Goal: Transaction & Acquisition: Download file/media

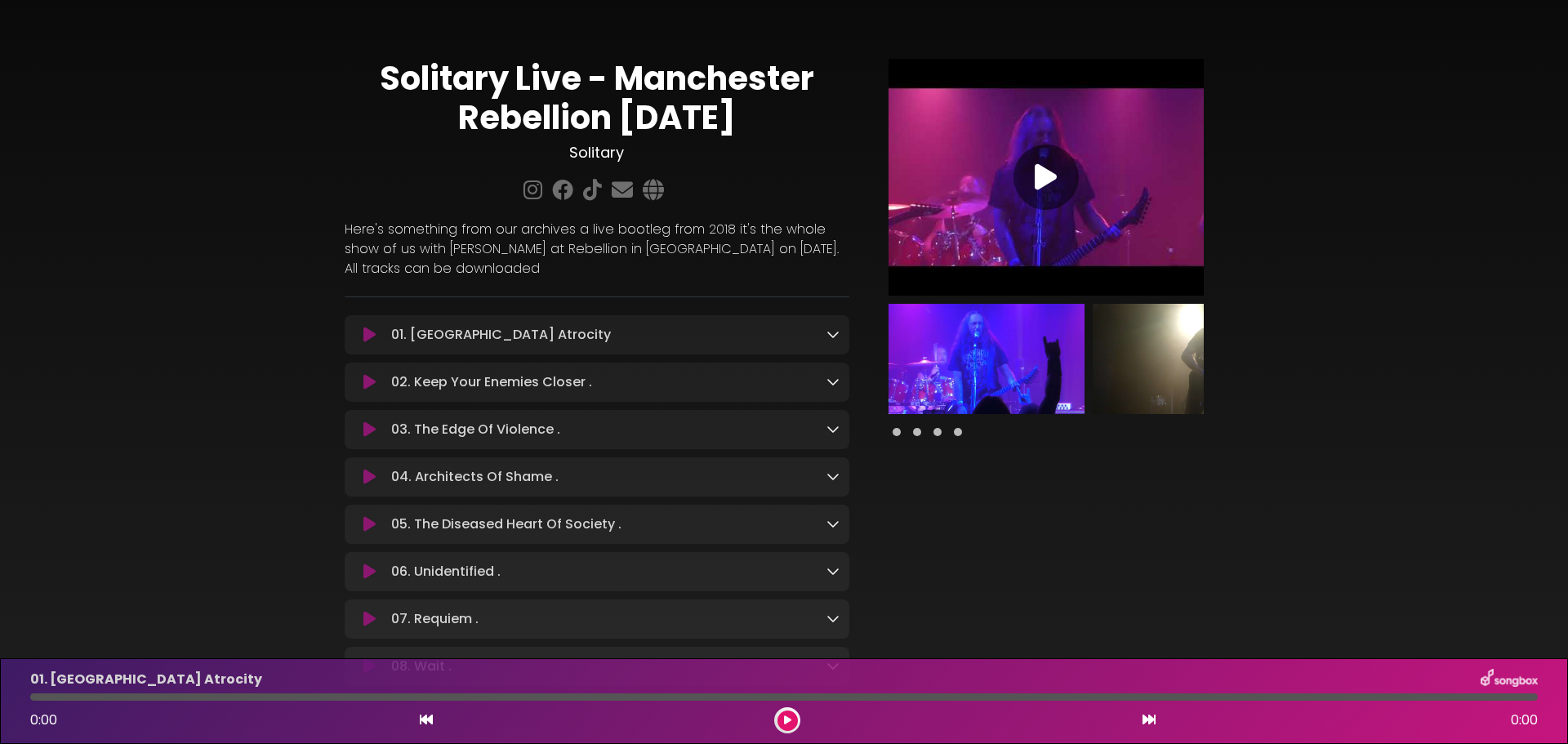
click at [825, 329] on div "01. Trigger Point Atrocity Loading Track..." at bounding box center [612, 334] width 454 height 20
click at [827, 334] on icon at bounding box center [833, 334] width 13 height 13
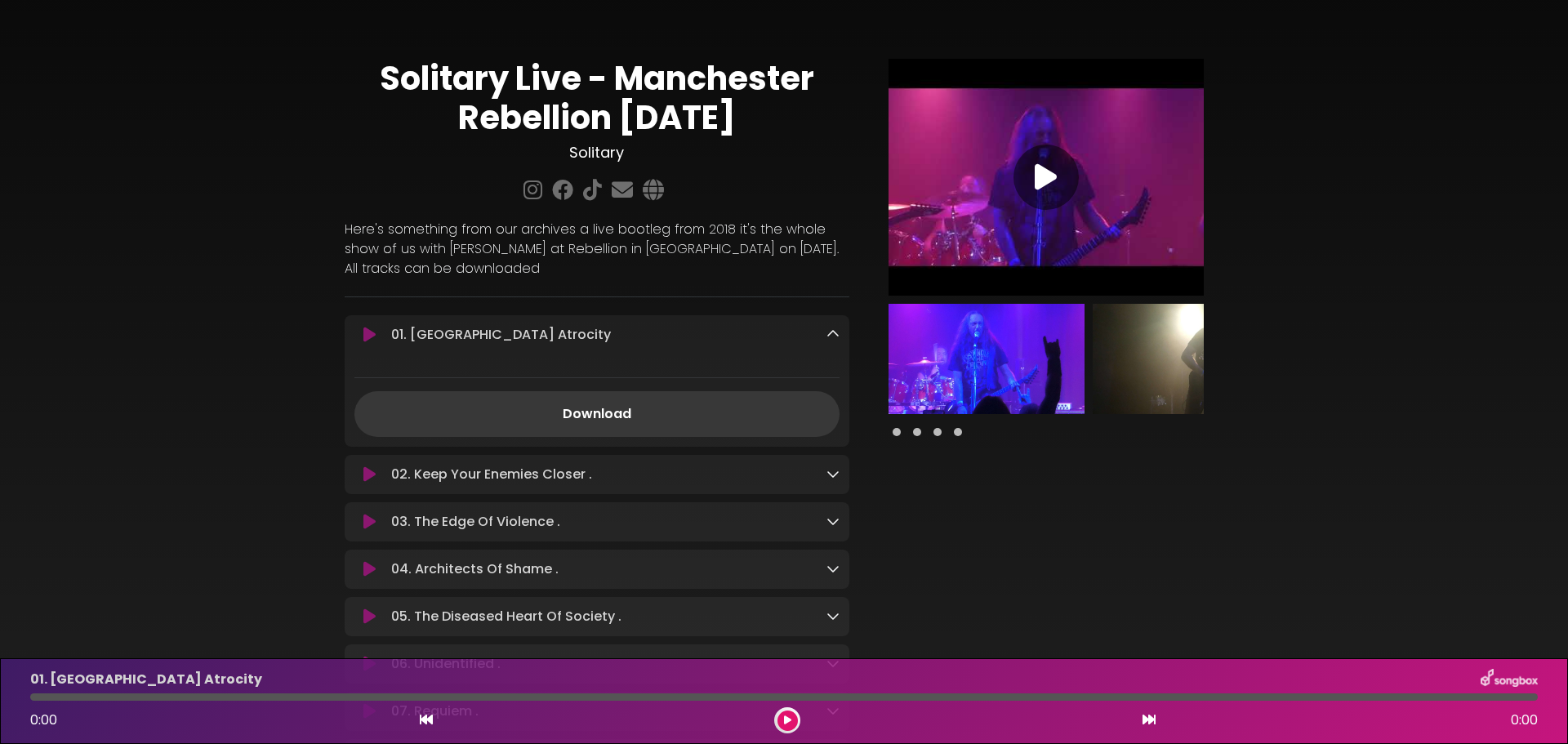
click at [677, 423] on link "Download" at bounding box center [597, 414] width 485 height 46
click at [837, 478] on icon at bounding box center [833, 474] width 13 height 13
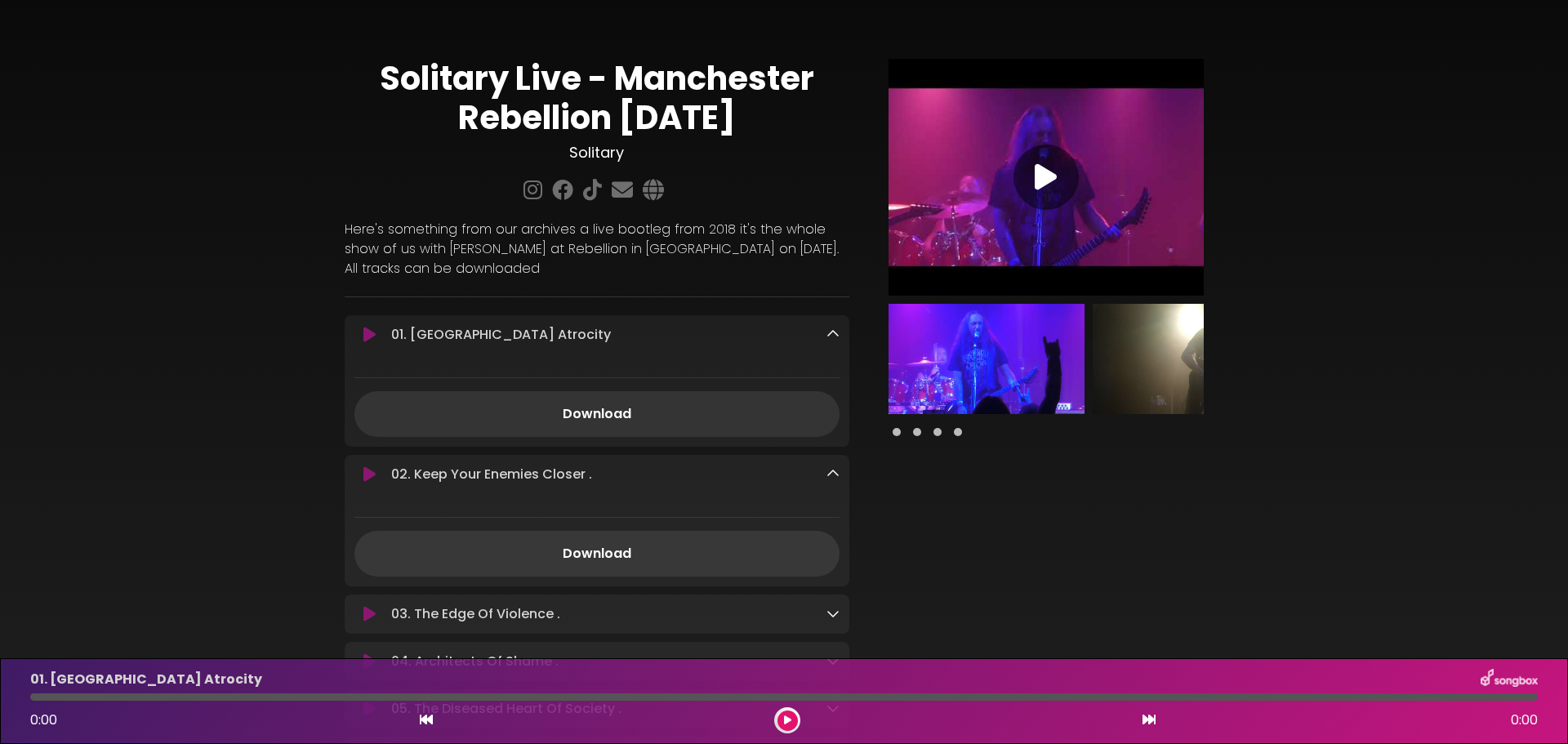
click at [698, 549] on link "Download" at bounding box center [597, 554] width 485 height 46
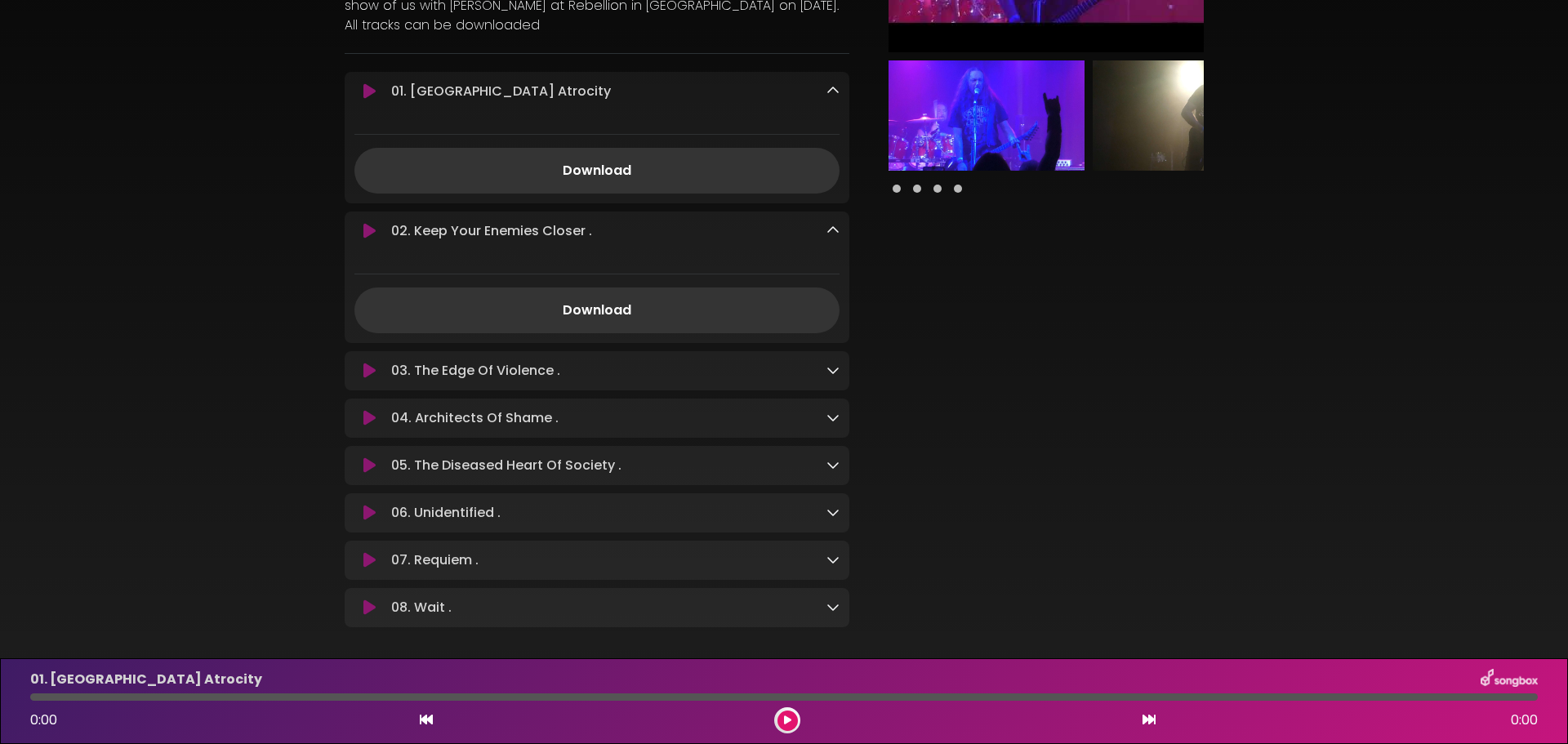
scroll to position [245, 0]
click at [834, 372] on icon at bounding box center [833, 368] width 13 height 13
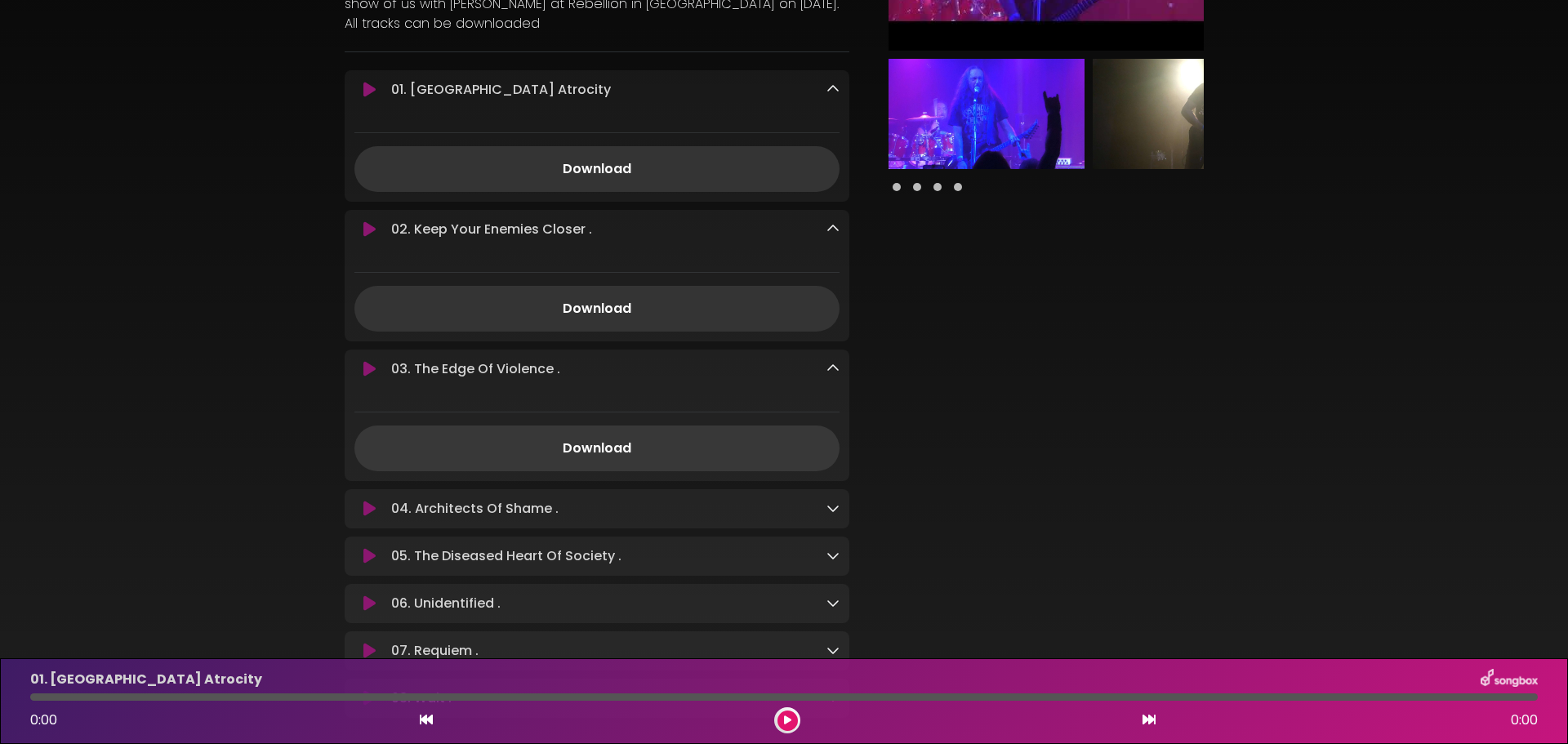
click at [662, 464] on link "Download" at bounding box center [597, 448] width 485 height 46
click at [840, 509] on div "04. Architects Of Shame . Loading Track..." at bounding box center [597, 509] width 505 height 20
click at [833, 509] on icon at bounding box center [833, 508] width 13 height 13
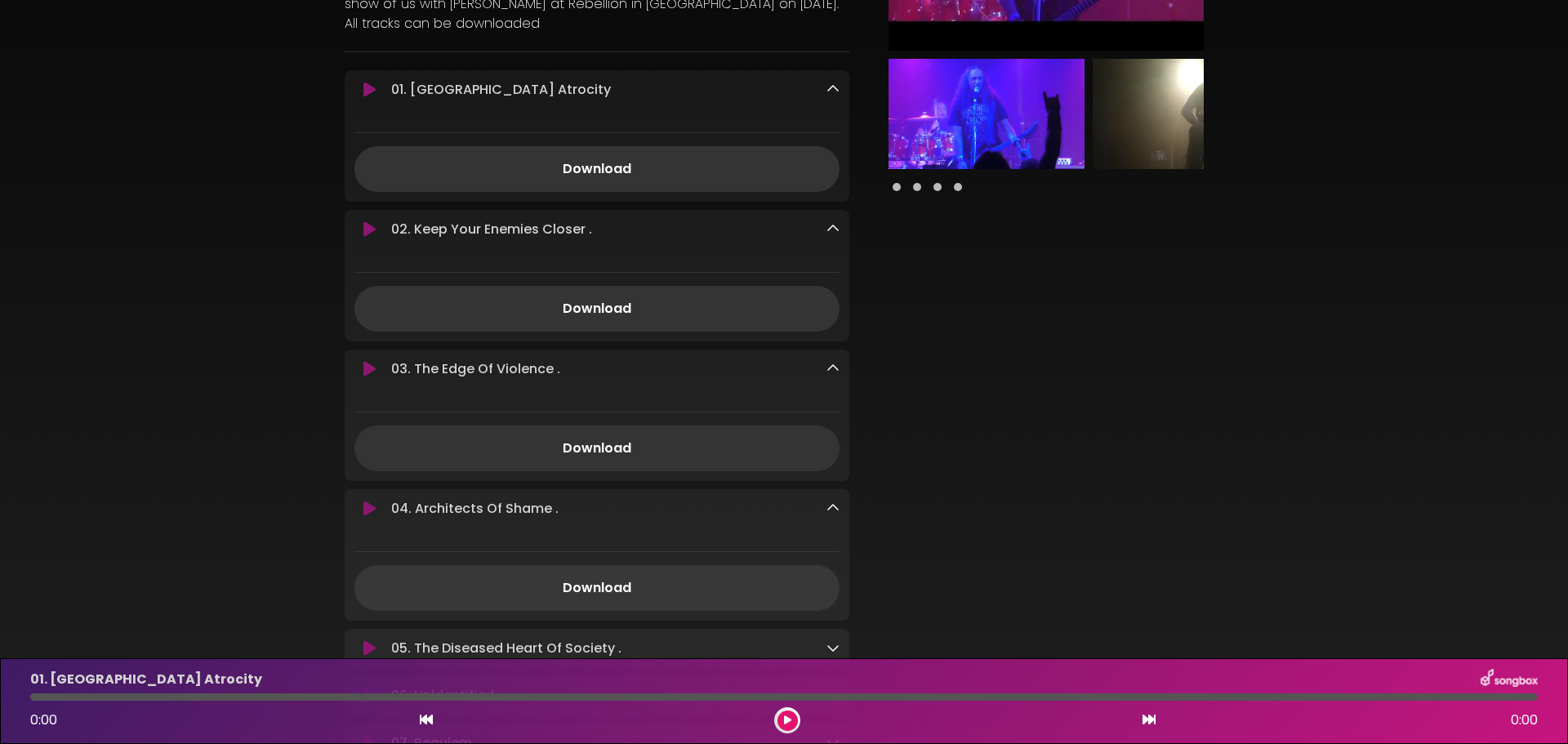
click at [640, 595] on link "Download" at bounding box center [597, 587] width 485 height 46
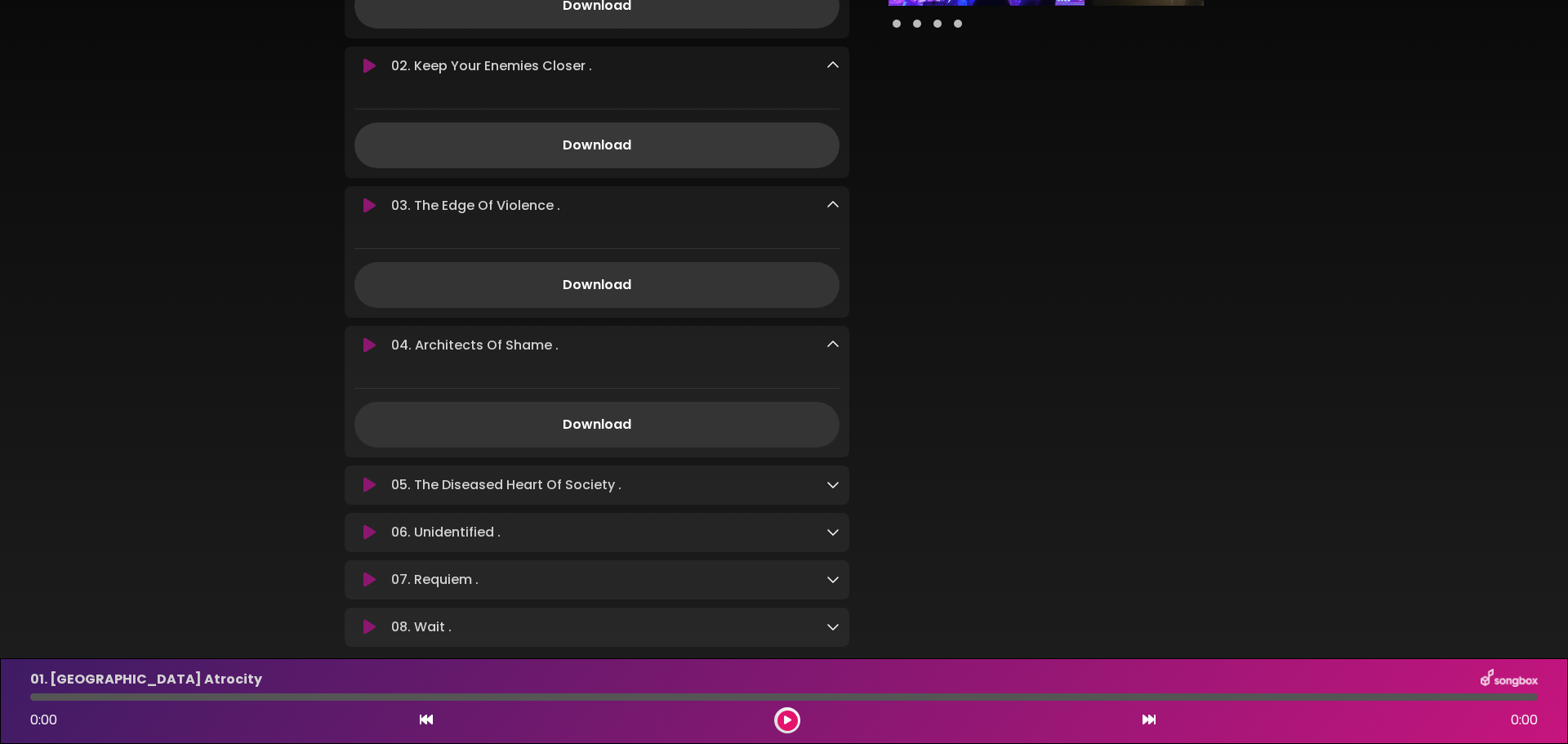
scroll to position [507, 0]
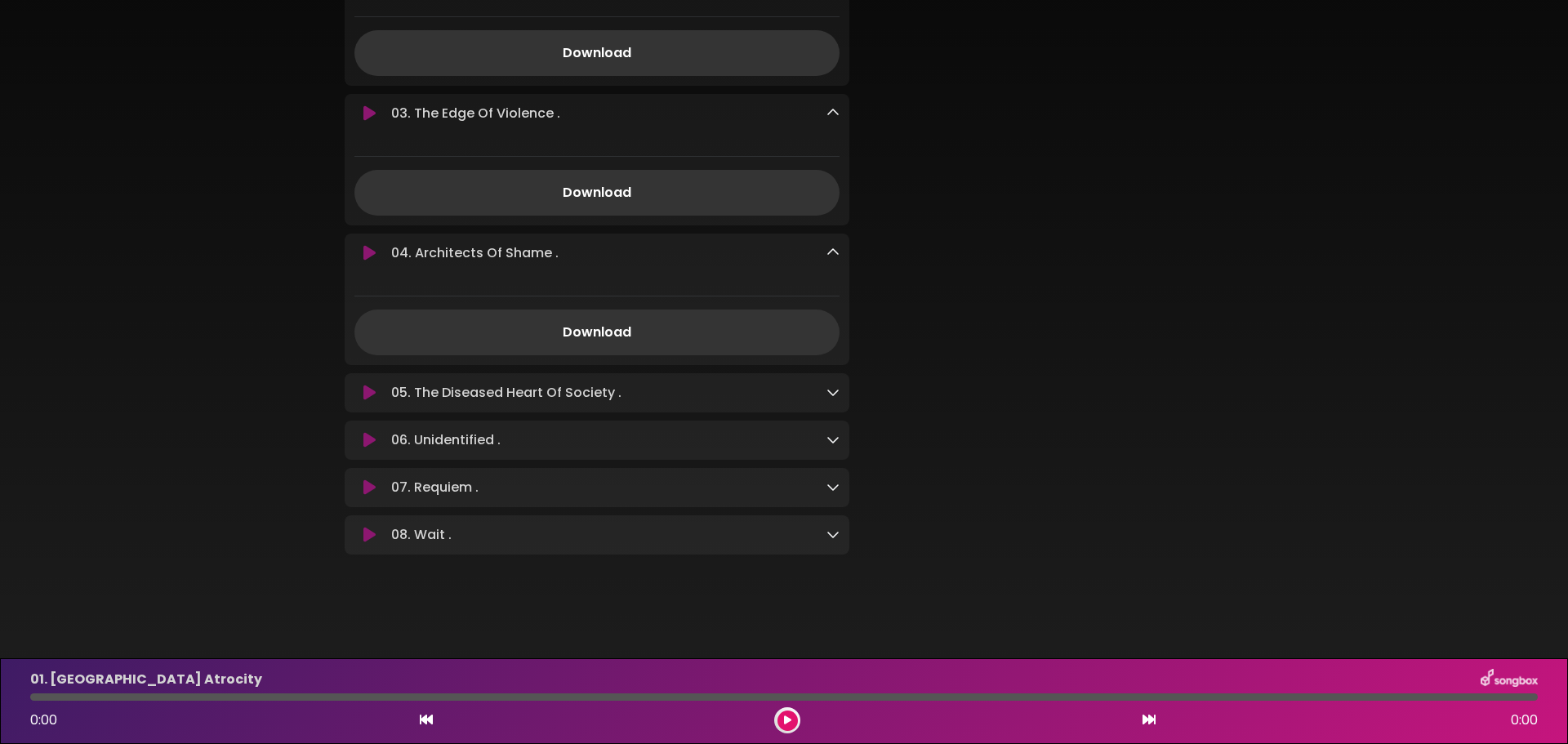
click at [833, 386] on icon at bounding box center [833, 392] width 13 height 13
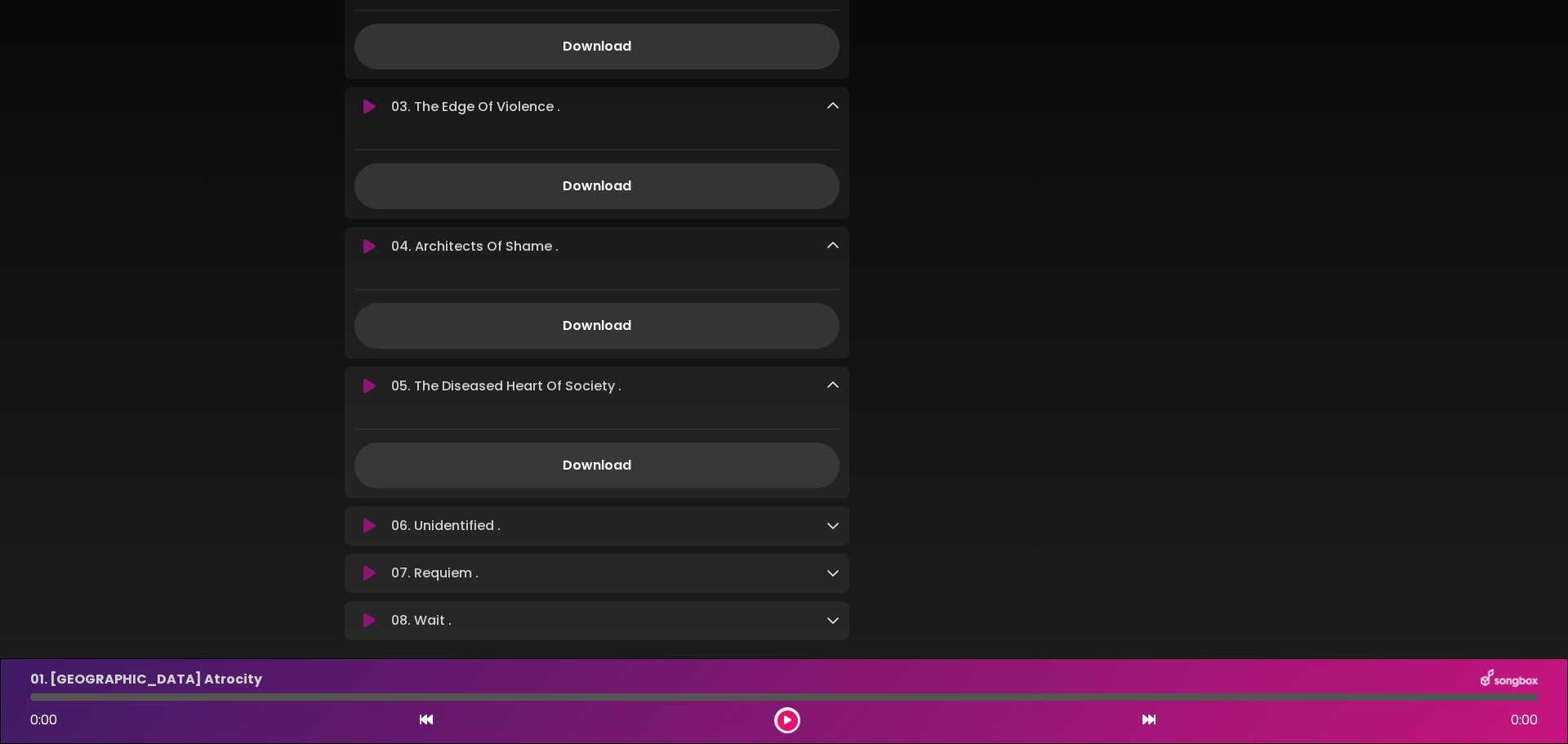
click at [662, 472] on link "Download" at bounding box center [597, 465] width 485 height 46
click at [833, 531] on icon at bounding box center [833, 525] width 13 height 13
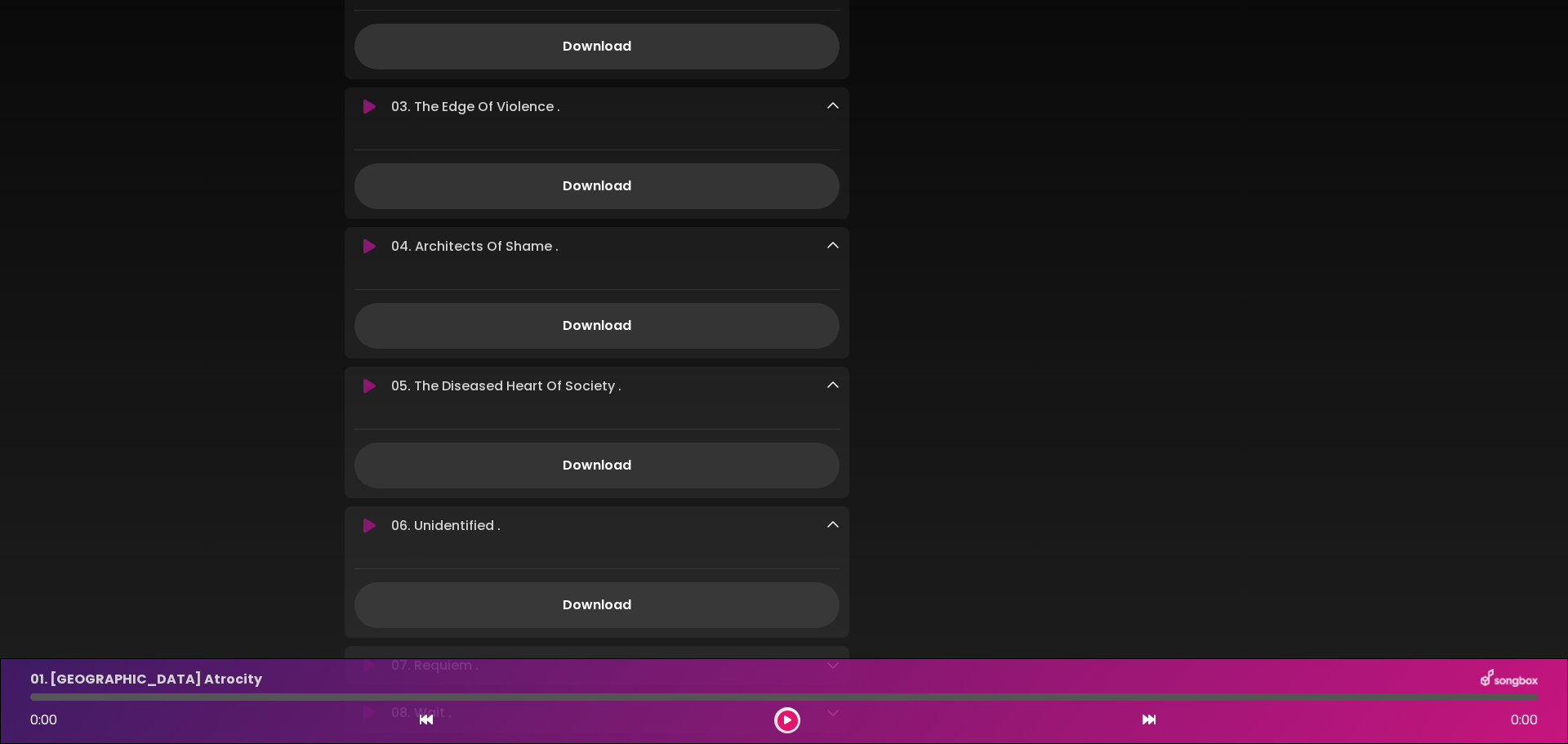
click at [696, 603] on link "Download" at bounding box center [597, 604] width 485 height 46
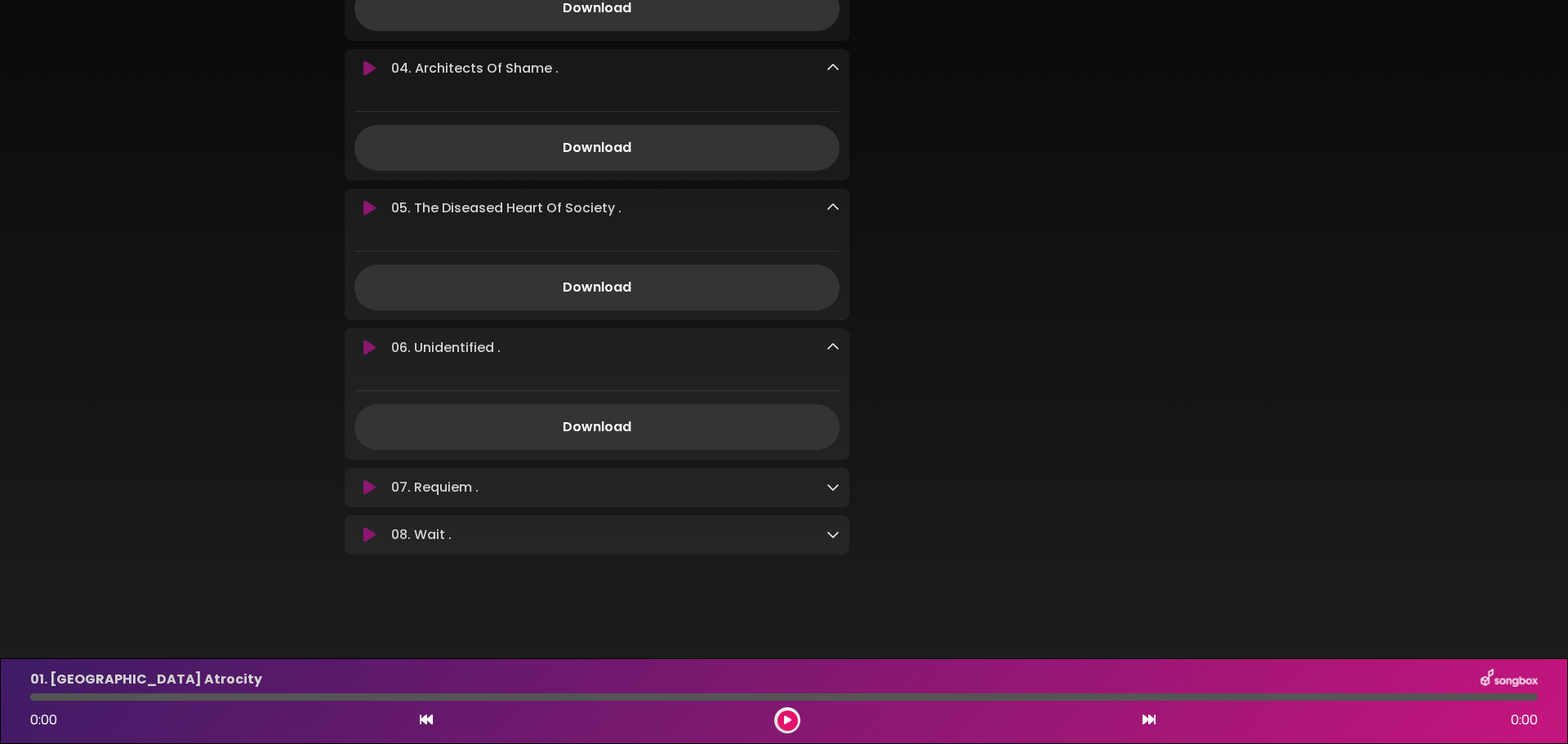
scroll to position [691, 0]
click at [827, 484] on icon at bounding box center [833, 487] width 13 height 13
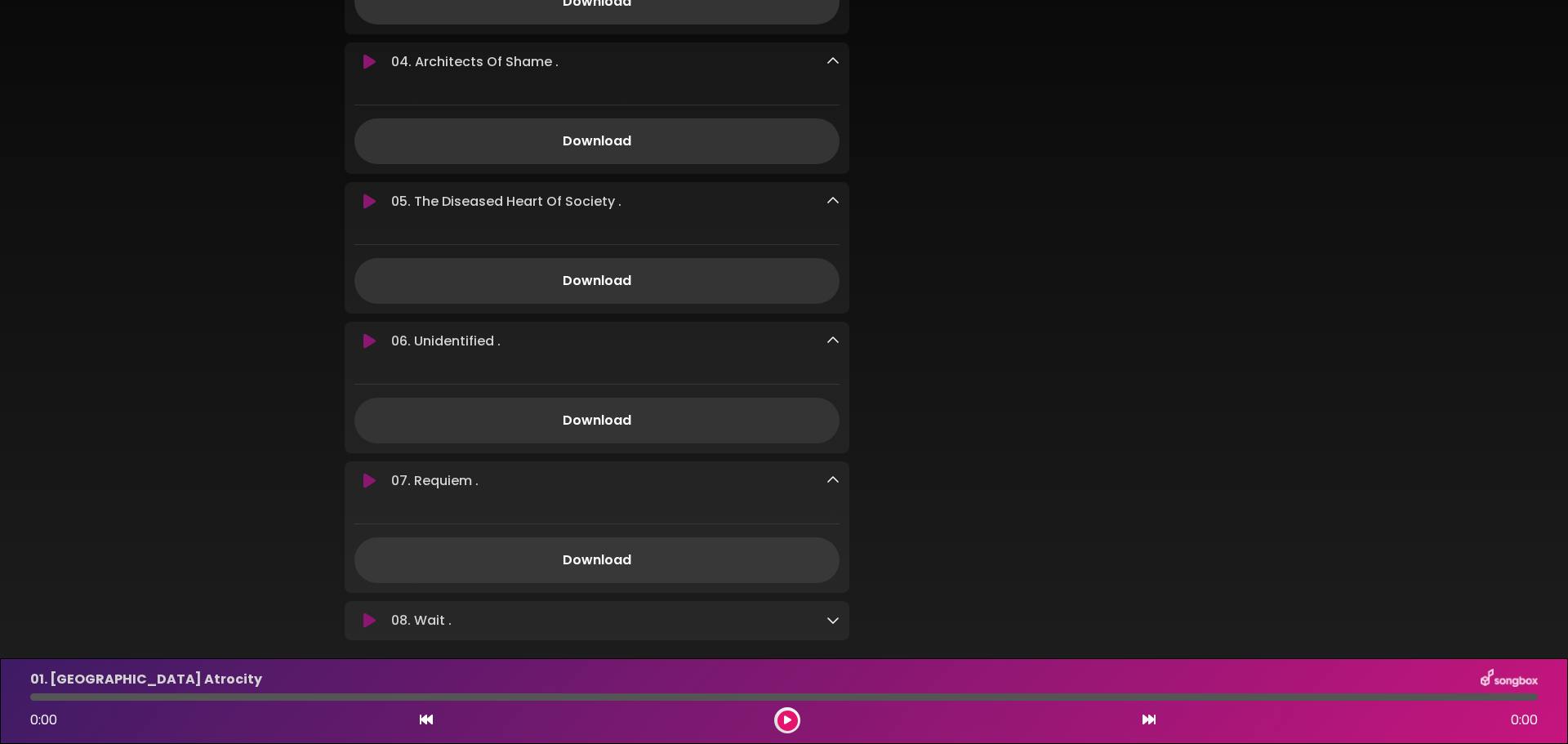
click at [619, 559] on link "Download" at bounding box center [597, 560] width 485 height 46
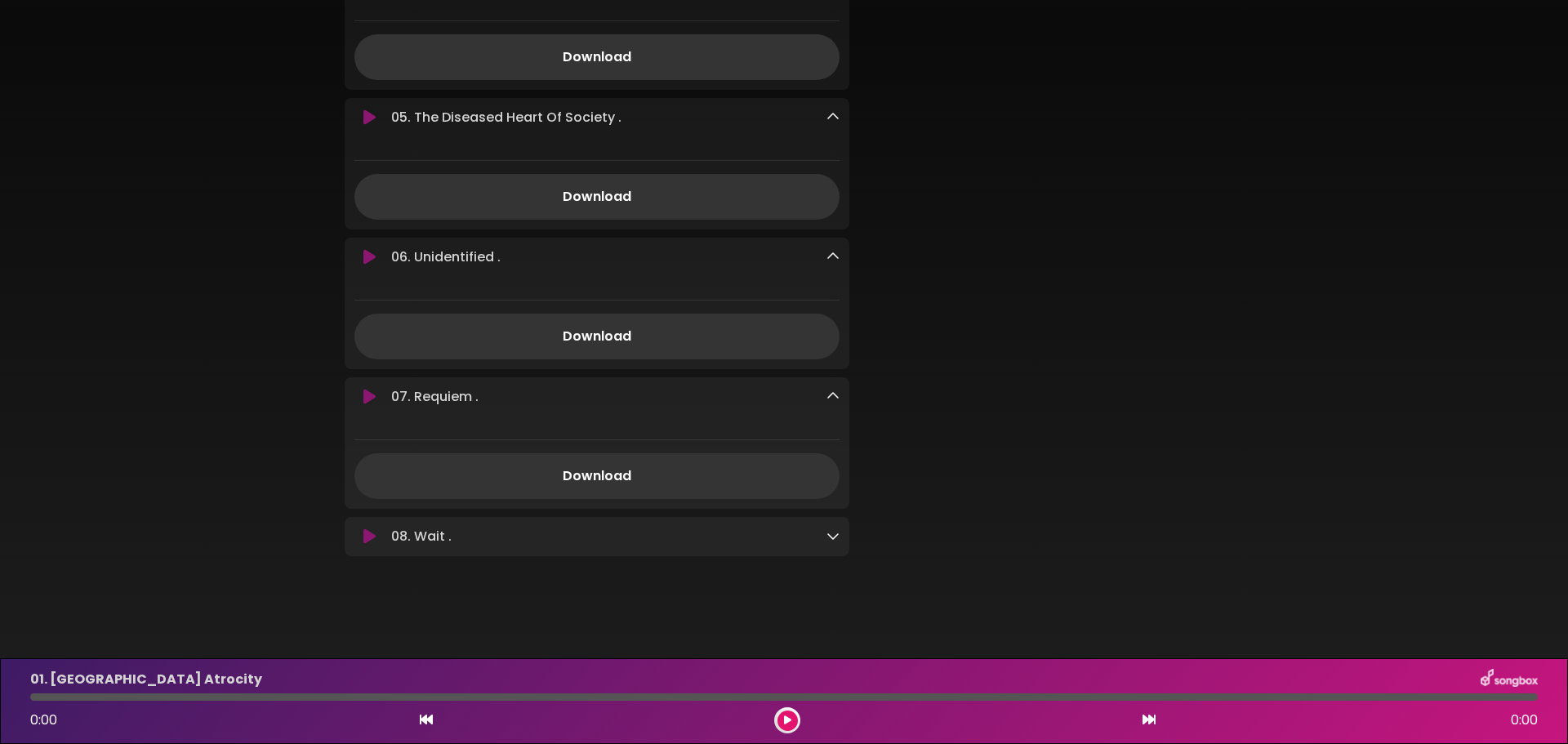
scroll to position [783, 0]
click at [830, 531] on icon at bounding box center [833, 534] width 13 height 13
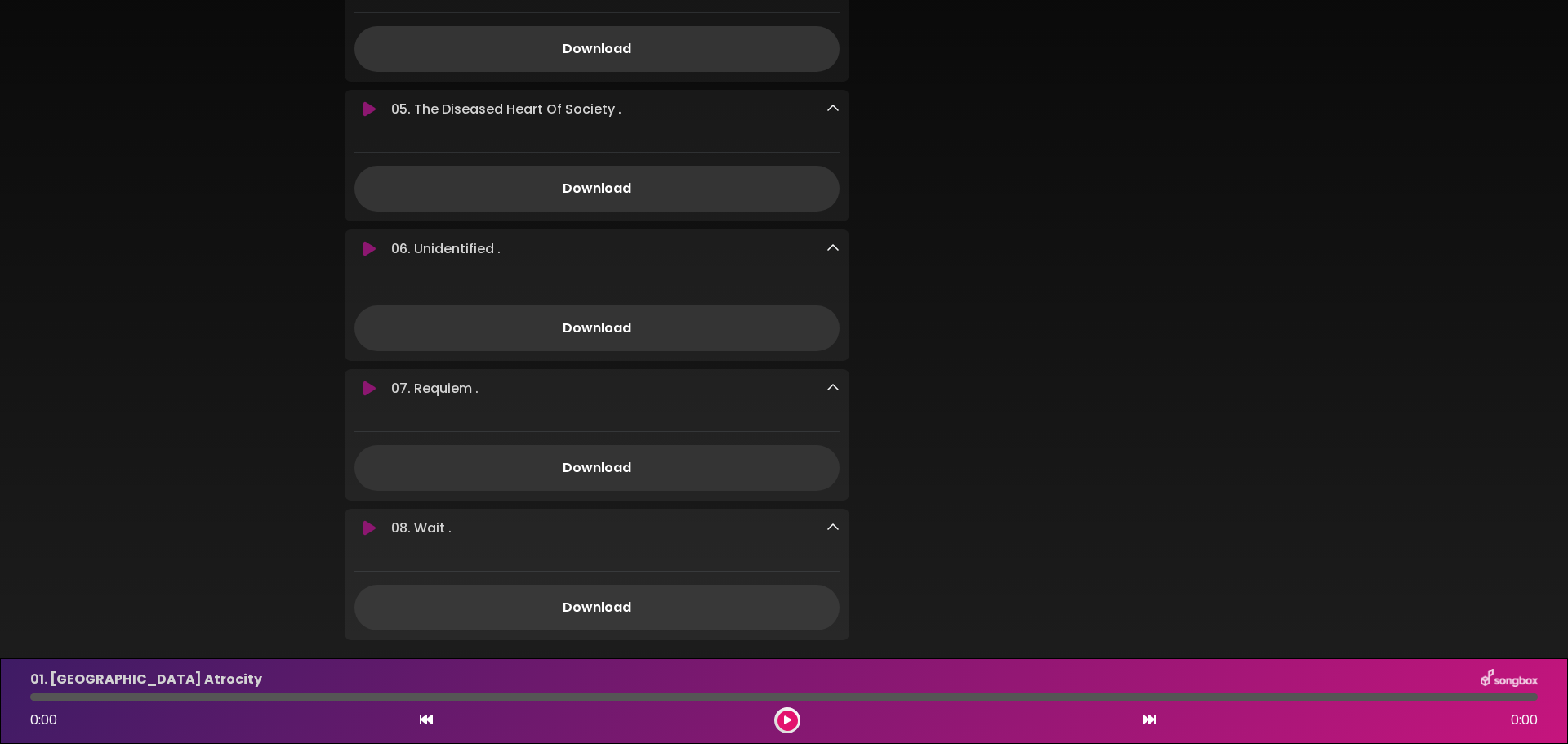
click at [650, 610] on link "Download" at bounding box center [597, 607] width 485 height 46
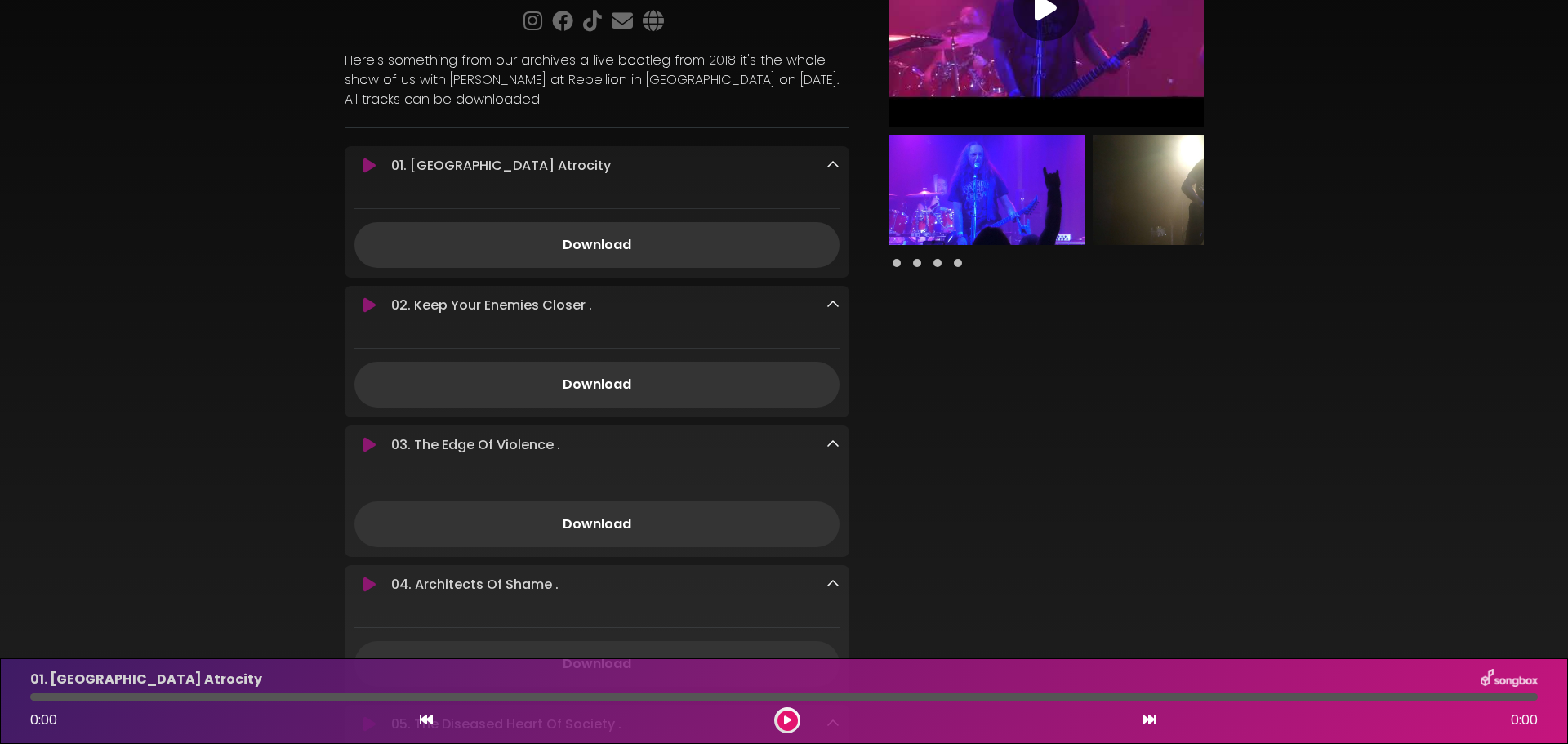
scroll to position [142, 0]
